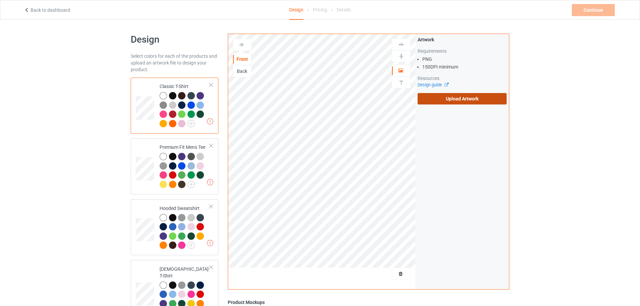
click at [474, 97] on label "Upload Artwork" at bounding box center [461, 98] width 89 height 11
click at [0, 0] on input "Upload Artwork" at bounding box center [0, 0] width 0 height 0
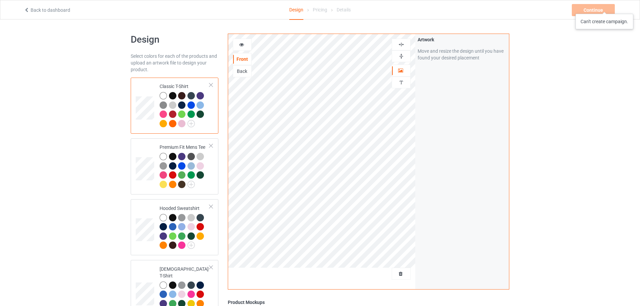
click at [604, 7] on div "Continue Can't create campaign." at bounding box center [593, 10] width 44 height 12
click at [35, 7] on div "Back to dashboard" at bounding box center [119, 10] width 200 height 7
click at [50, 8] on link "Back to dashboard" at bounding box center [47, 9] width 46 height 5
